Goal: Transaction & Acquisition: Purchase product/service

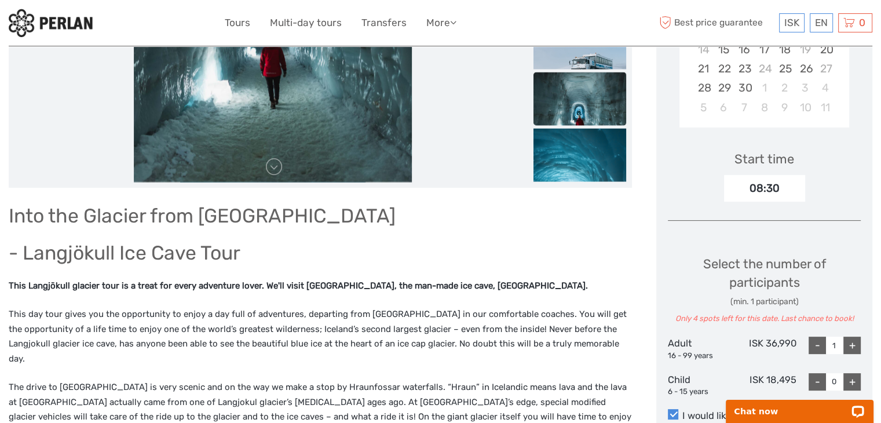
scroll to position [425, 0]
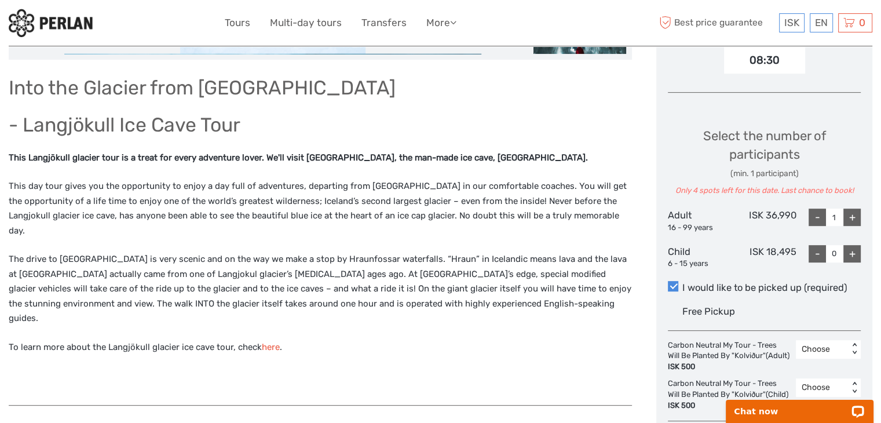
click at [265, 342] on link "here" at bounding box center [271, 347] width 18 height 10
click at [274, 342] on link "here" at bounding box center [271, 347] width 18 height 10
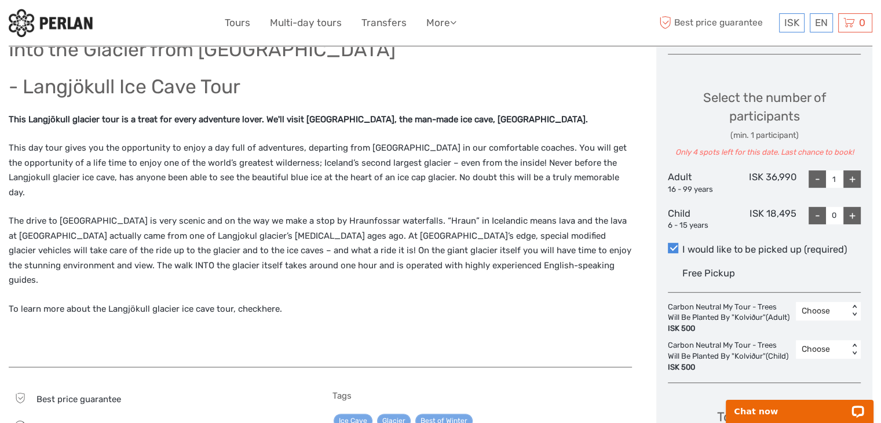
scroll to position [94, 0]
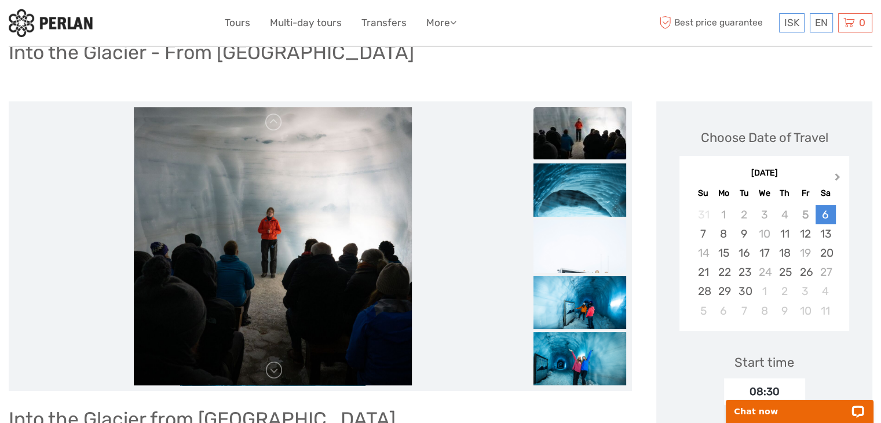
click at [833, 174] on button "Next Month" at bounding box center [838, 179] width 19 height 19
click at [806, 212] on div "5" at bounding box center [804, 214] width 20 height 19
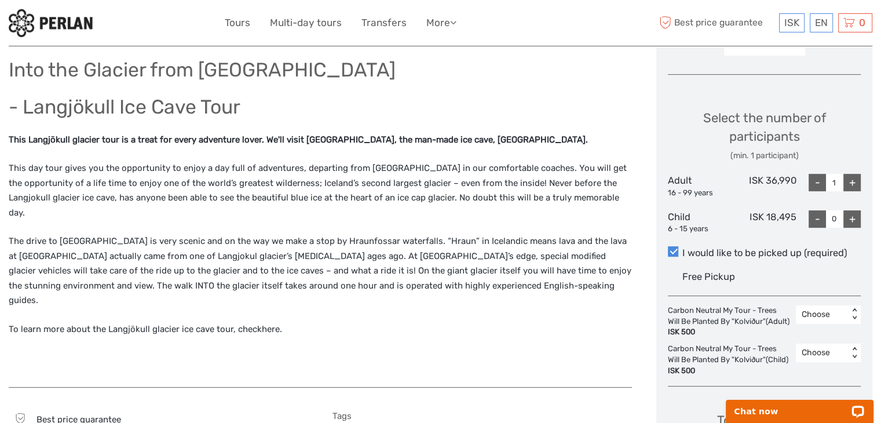
scroll to position [447, 0]
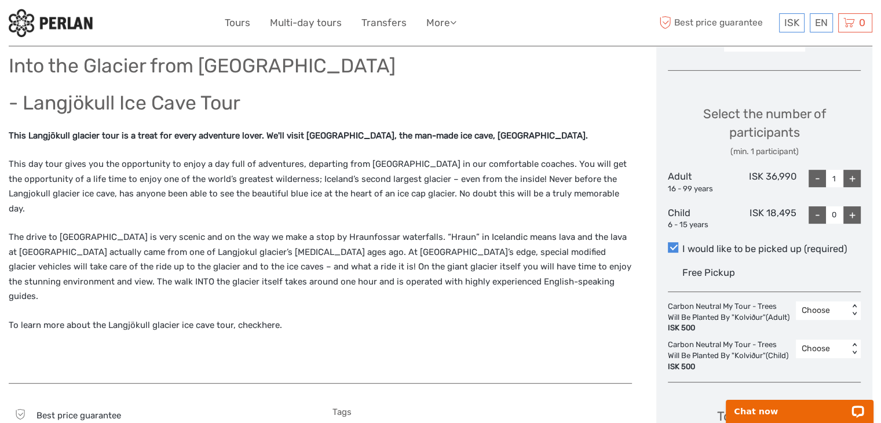
click at [847, 179] on div "+" at bounding box center [851, 178] width 17 height 17
click at [822, 177] on div "-" at bounding box center [816, 178] width 17 height 17
type input "2"
click at [818, 212] on div "-" at bounding box center [816, 214] width 17 height 17
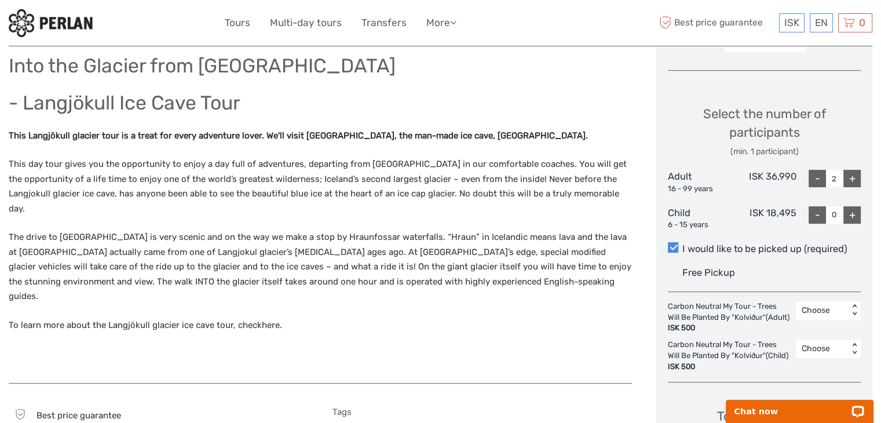
click at [854, 212] on div "+" at bounding box center [851, 214] width 17 height 17
type input "3"
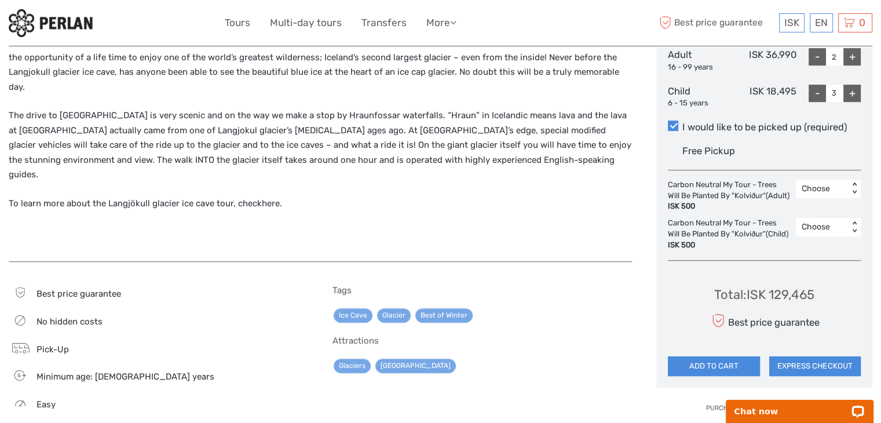
scroll to position [500, 0]
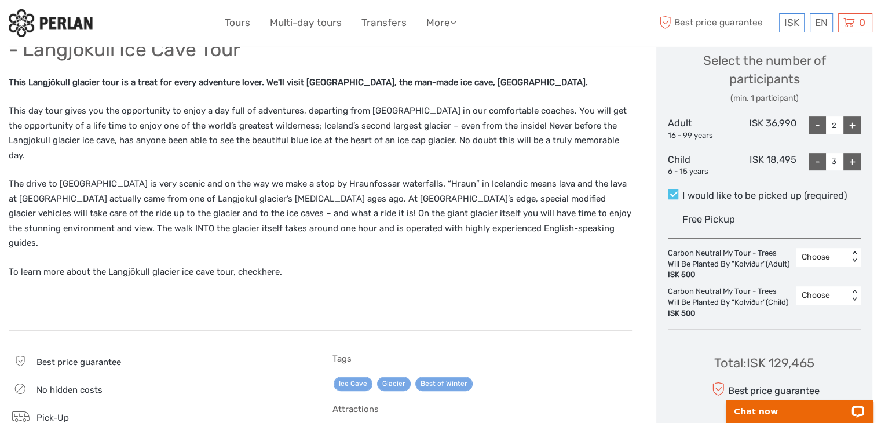
click at [674, 194] on span at bounding box center [673, 194] width 10 height 10
click at [682, 191] on input "I would like to be picked up (required)" at bounding box center [682, 191] width 0 height 0
click at [672, 194] on span at bounding box center [673, 194] width 10 height 10
click at [682, 191] on input "I would like to be picked up (required)" at bounding box center [682, 191] width 0 height 0
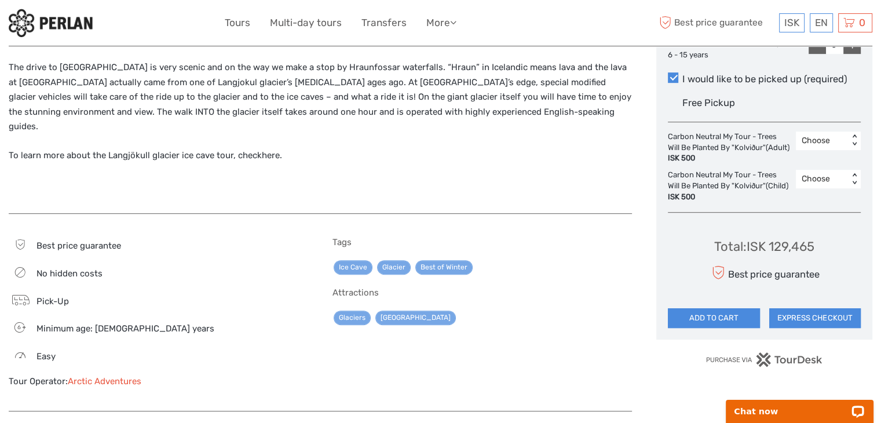
scroll to position [652, 0]
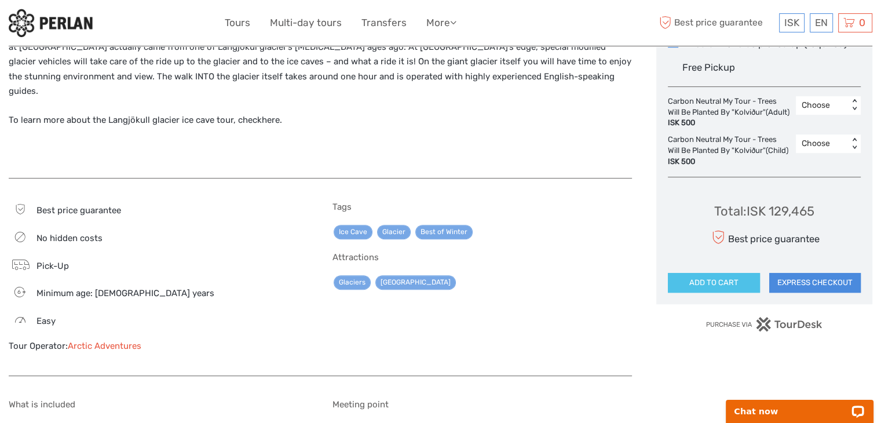
click at [729, 292] on button "ADD TO CART" at bounding box center [713, 283] width 91 height 20
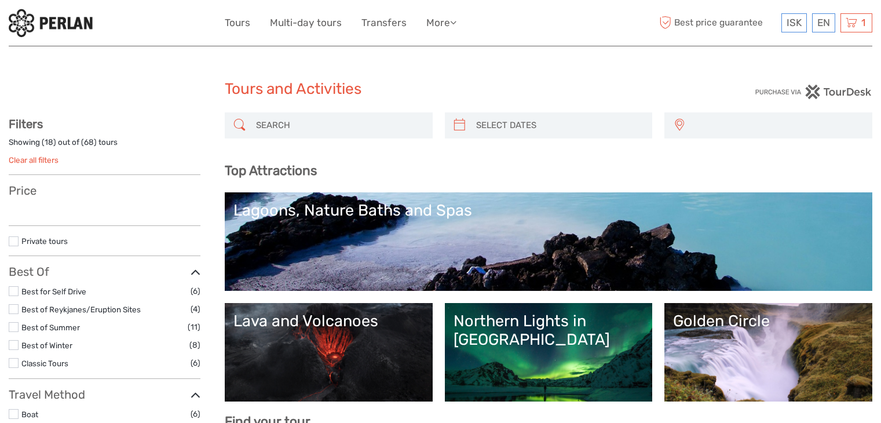
select select
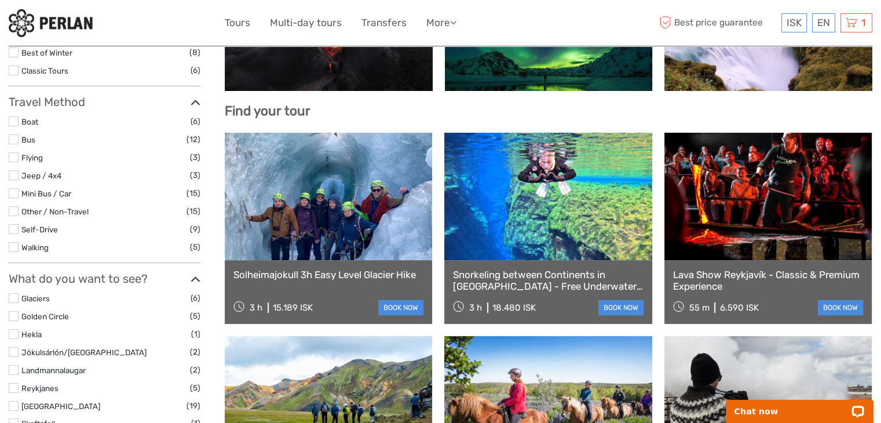
scroll to position [315, 0]
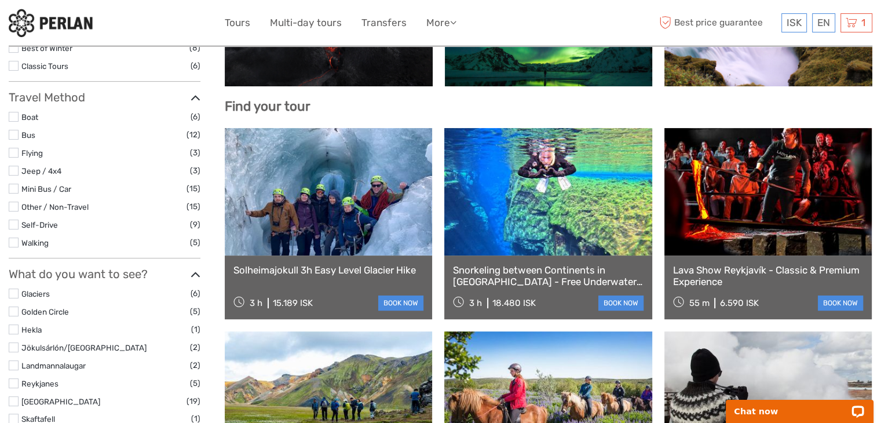
click at [797, 271] on link "Lava Show Reykjavík - Classic & Premium Experience" at bounding box center [768, 276] width 190 height 24
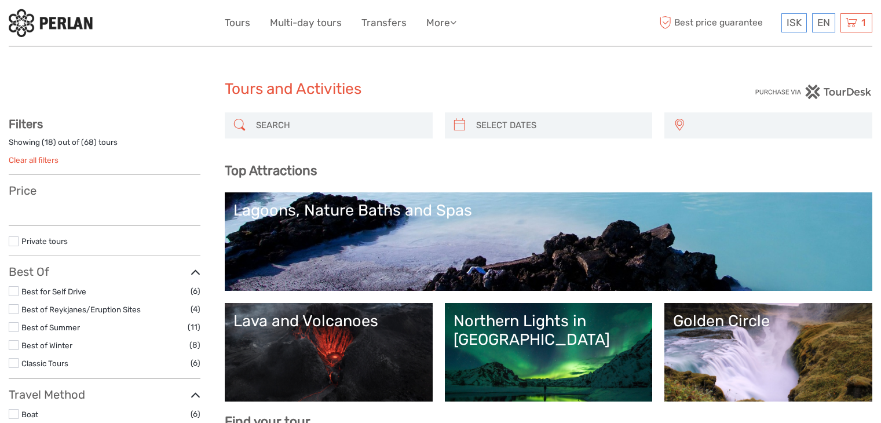
select select
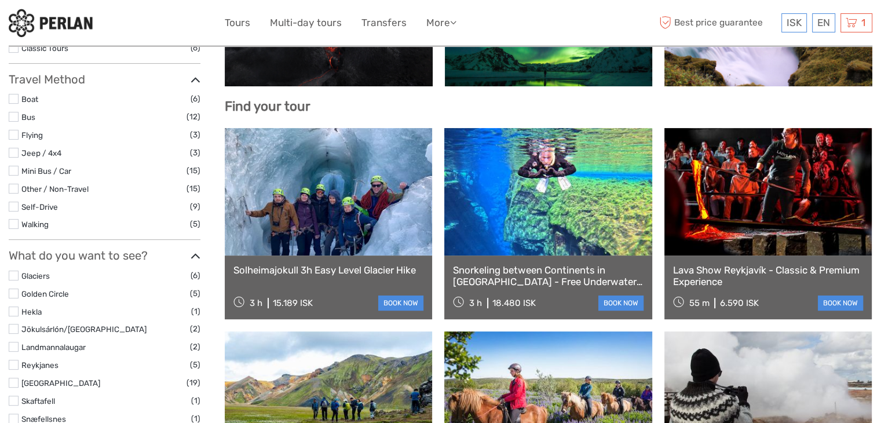
select select
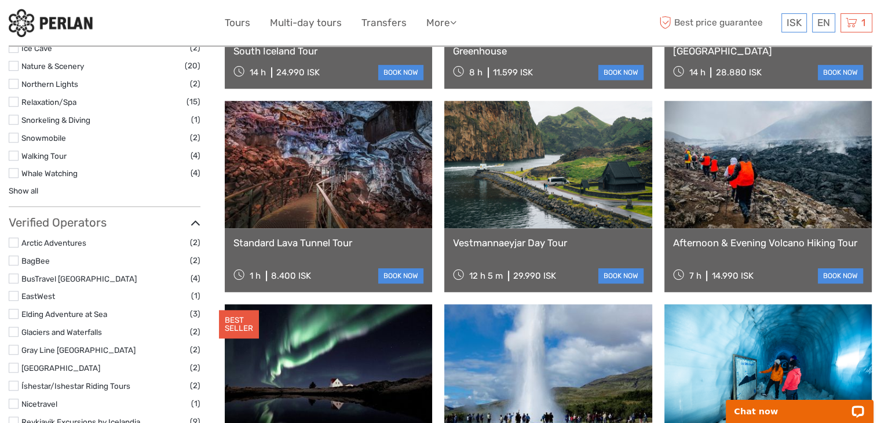
scroll to position [964, 0]
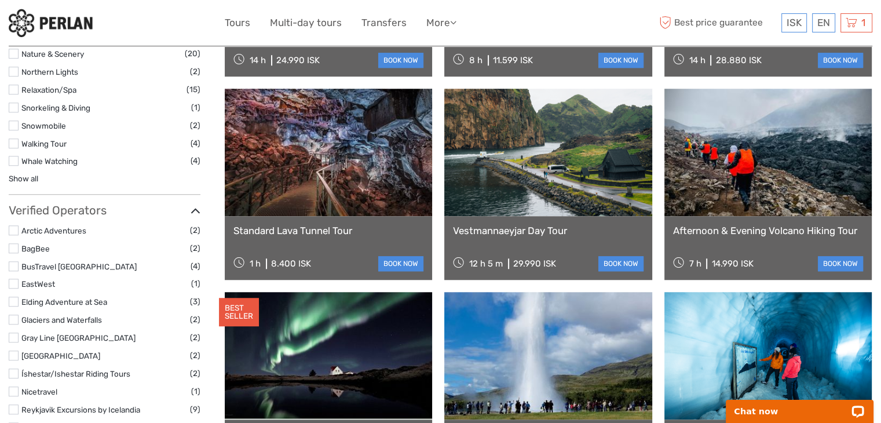
click at [338, 229] on link "Standard Lava Tunnel Tour" at bounding box center [328, 231] width 190 height 12
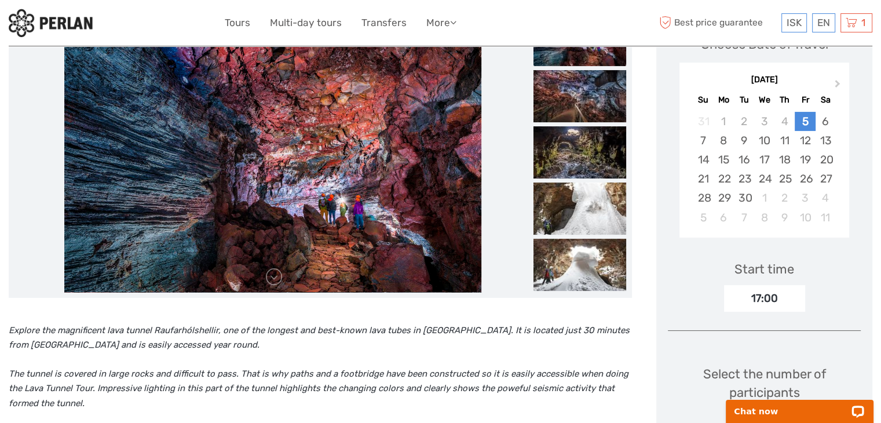
scroll to position [247, 0]
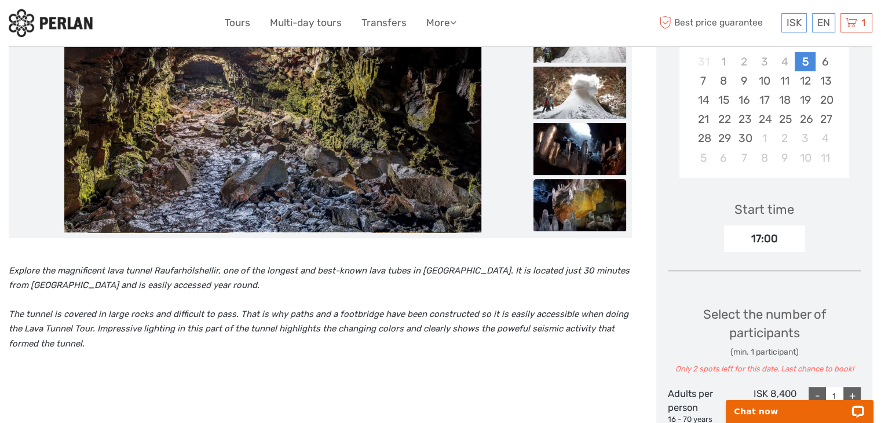
click at [574, 206] on img at bounding box center [579, 205] width 93 height 52
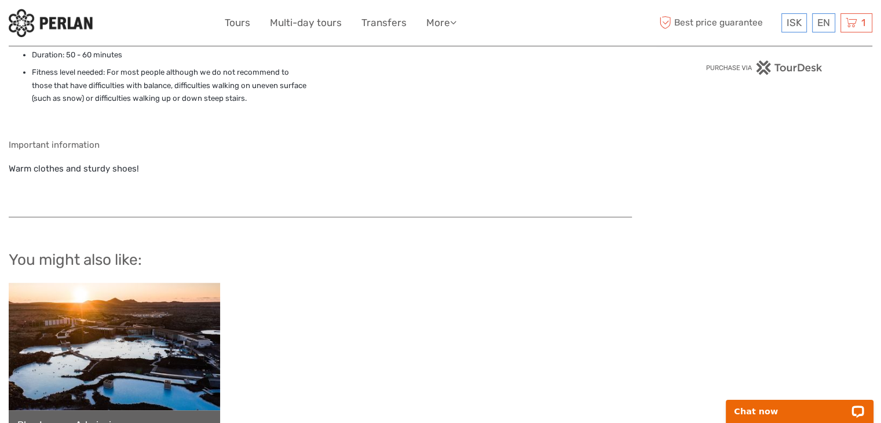
scroll to position [497, 0]
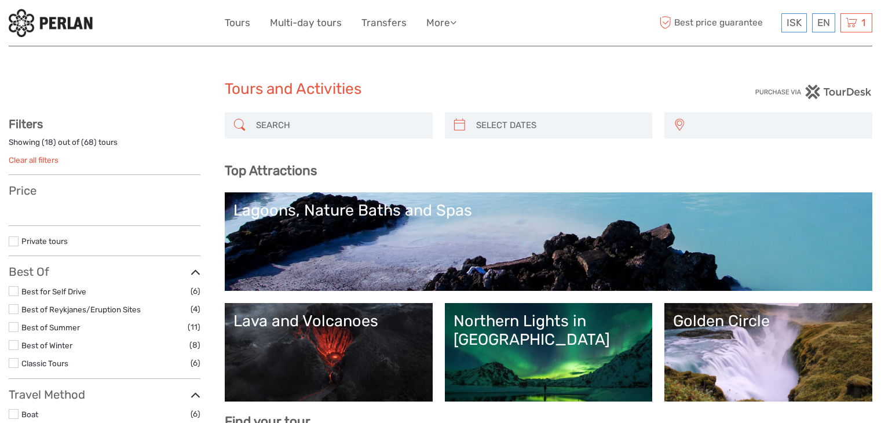
select select
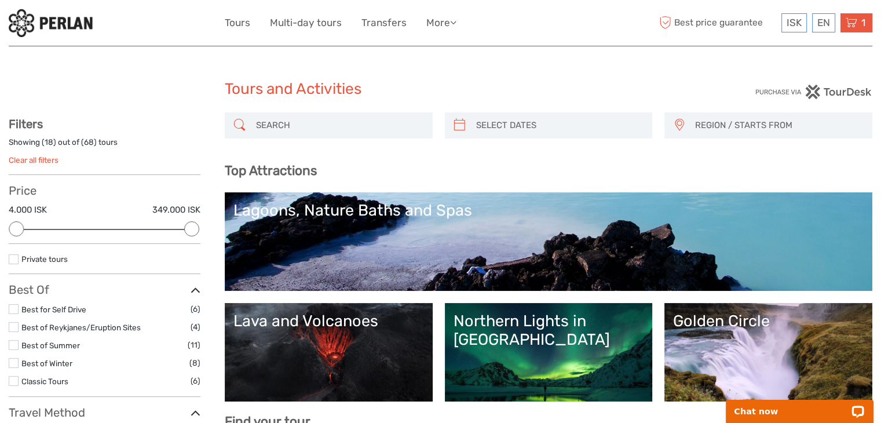
click at [859, 19] on span "1" at bounding box center [863, 23] width 8 height 12
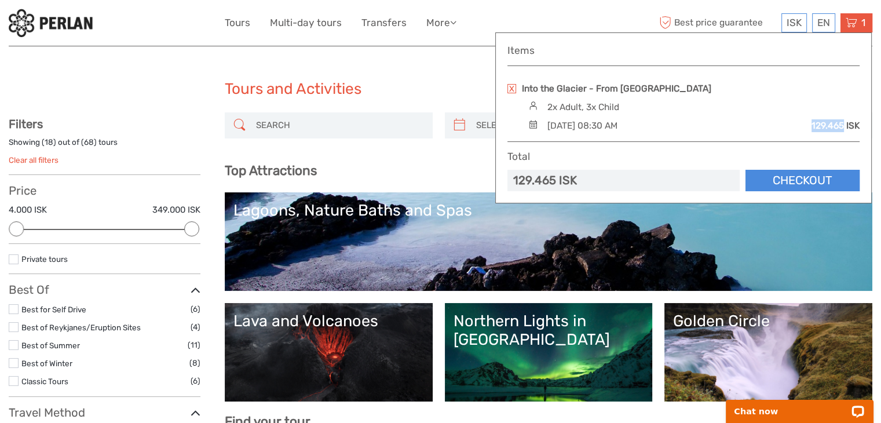
drag, startPoint x: 812, startPoint y: 124, endPoint x: 843, endPoint y: 126, distance: 30.7
click at [843, 126] on div "129.465 ISK" at bounding box center [835, 125] width 48 height 13
copy div "129.465"
click at [478, 90] on h1 "Tours and Activities" at bounding box center [441, 89] width 432 height 19
drag, startPoint x: 811, startPoint y: 124, endPoint x: 842, endPoint y: 129, distance: 32.2
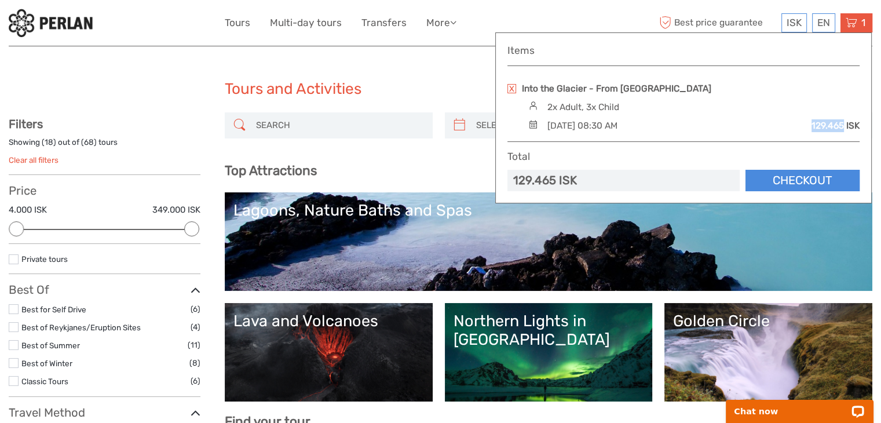
click at [842, 129] on div "129.465 ISK" at bounding box center [835, 125] width 48 height 13
copy div "129.465"
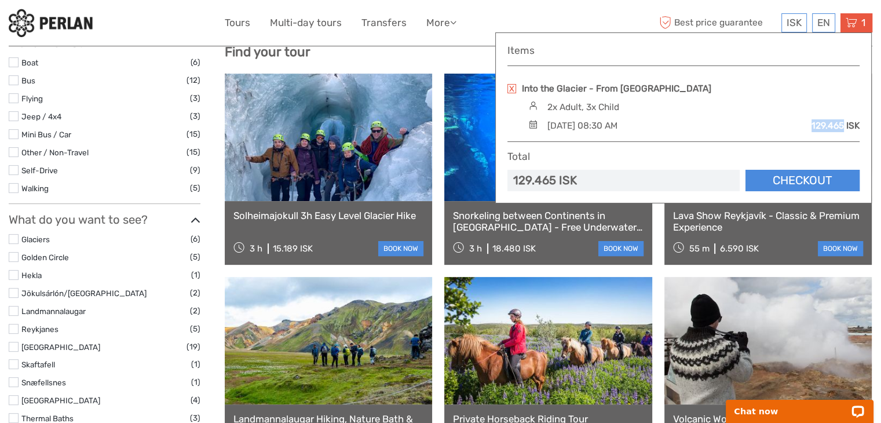
click at [355, 213] on link "Solheimajokull 3h Easy Level Glacier Hike" at bounding box center [328, 216] width 190 height 12
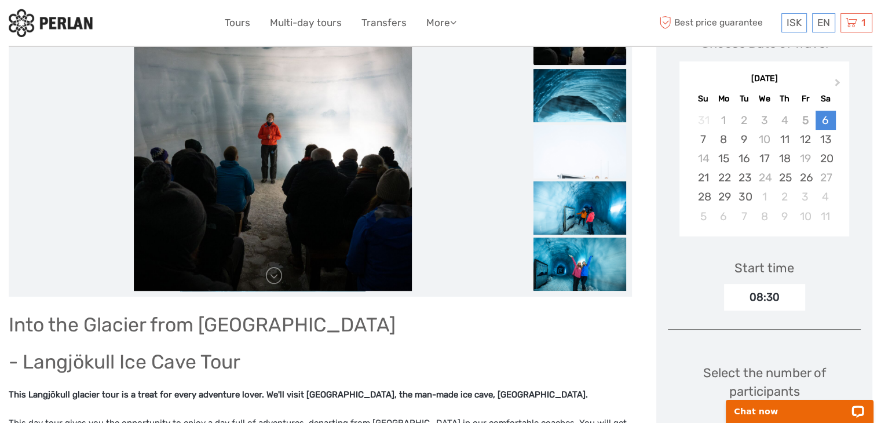
scroll to position [186, 0]
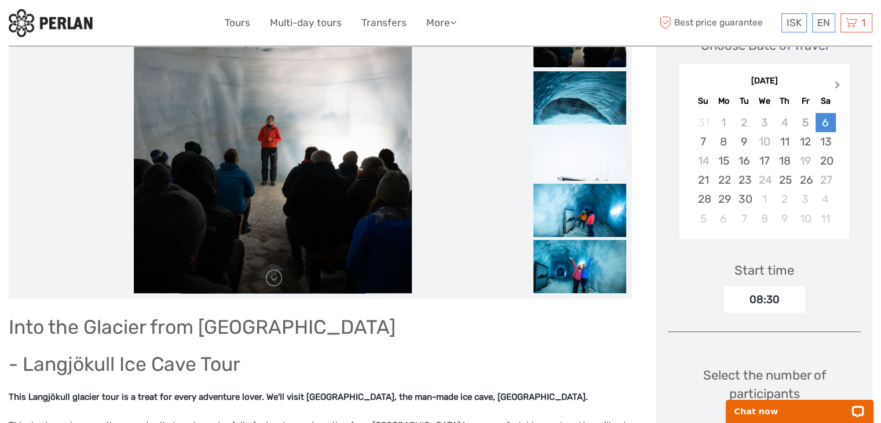
click at [841, 84] on button "Next Month" at bounding box center [838, 87] width 19 height 19
click at [851, 24] on icon at bounding box center [851, 23] width 12 height 14
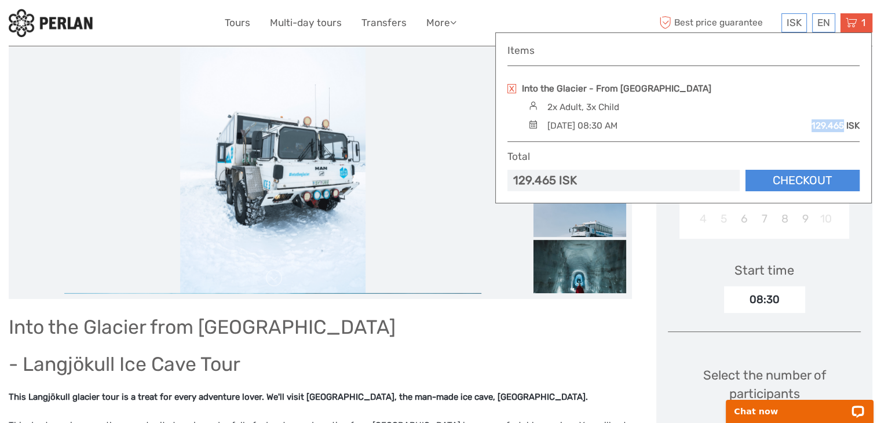
drag, startPoint x: 811, startPoint y: 125, endPoint x: 843, endPoint y: 127, distance: 32.5
click at [843, 127] on div "[DATE] 08:30 AM 129.465 ISK" at bounding box center [692, 125] width 334 height 13
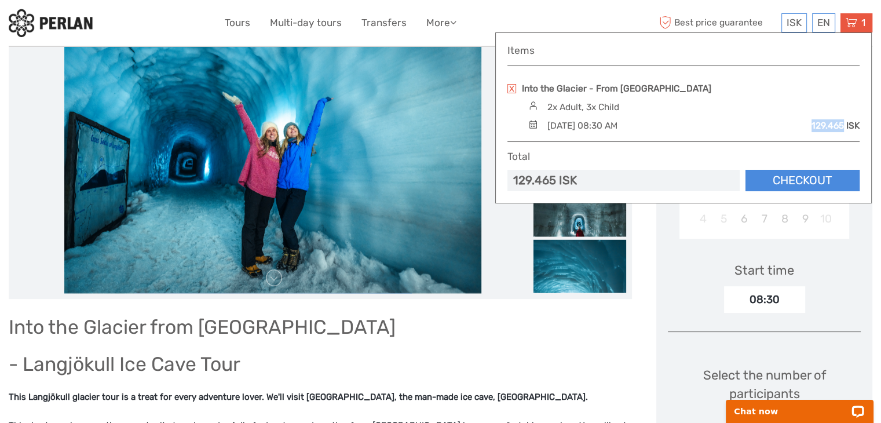
scroll to position [0, 0]
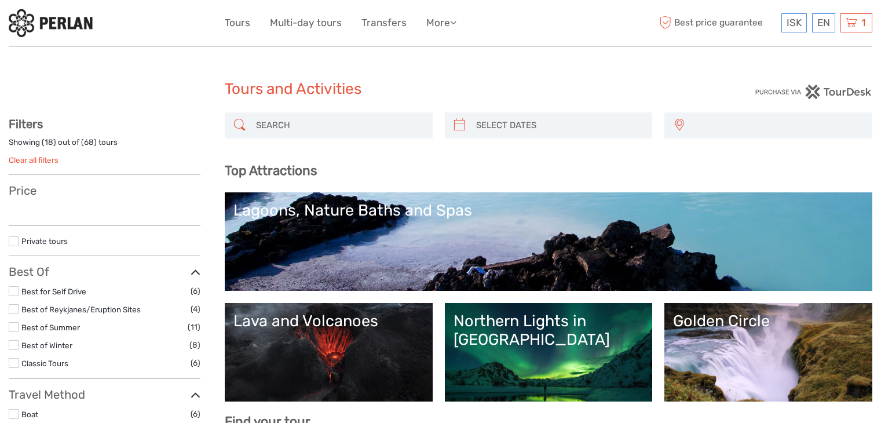
select select
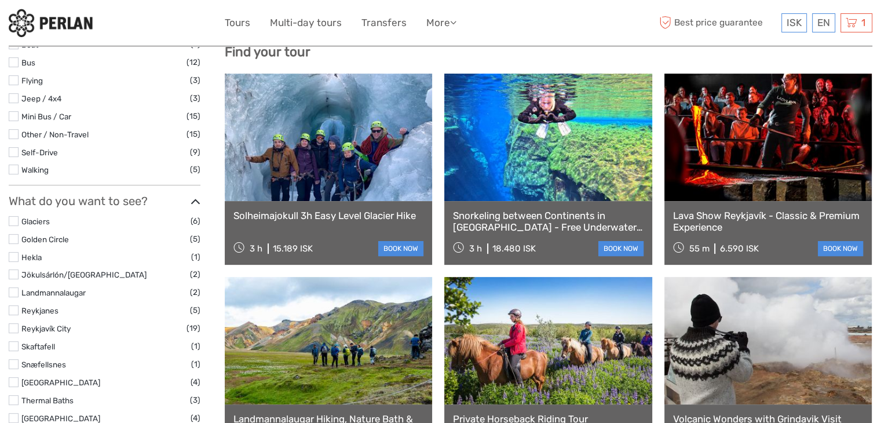
select select
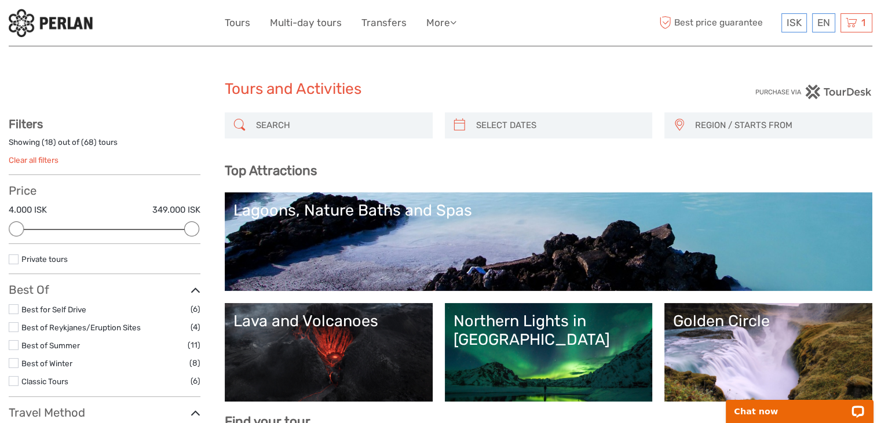
scroll to position [0, 0]
